Goal: Find specific page/section: Find specific page/section

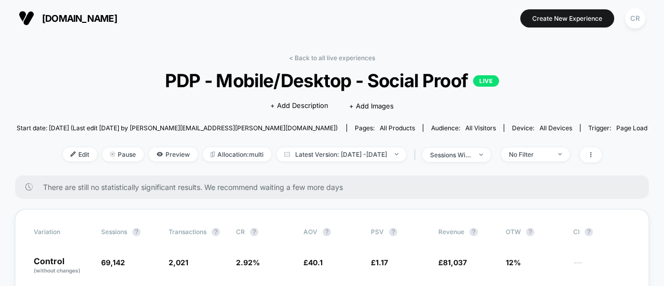
click at [80, 13] on span "[DOMAIN_NAME]" at bounding box center [79, 18] width 75 height 11
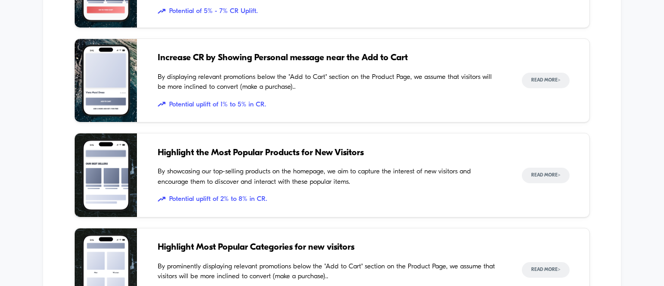
scroll to position [1316, 0]
